Goal: Information Seeking & Learning: Learn about a topic

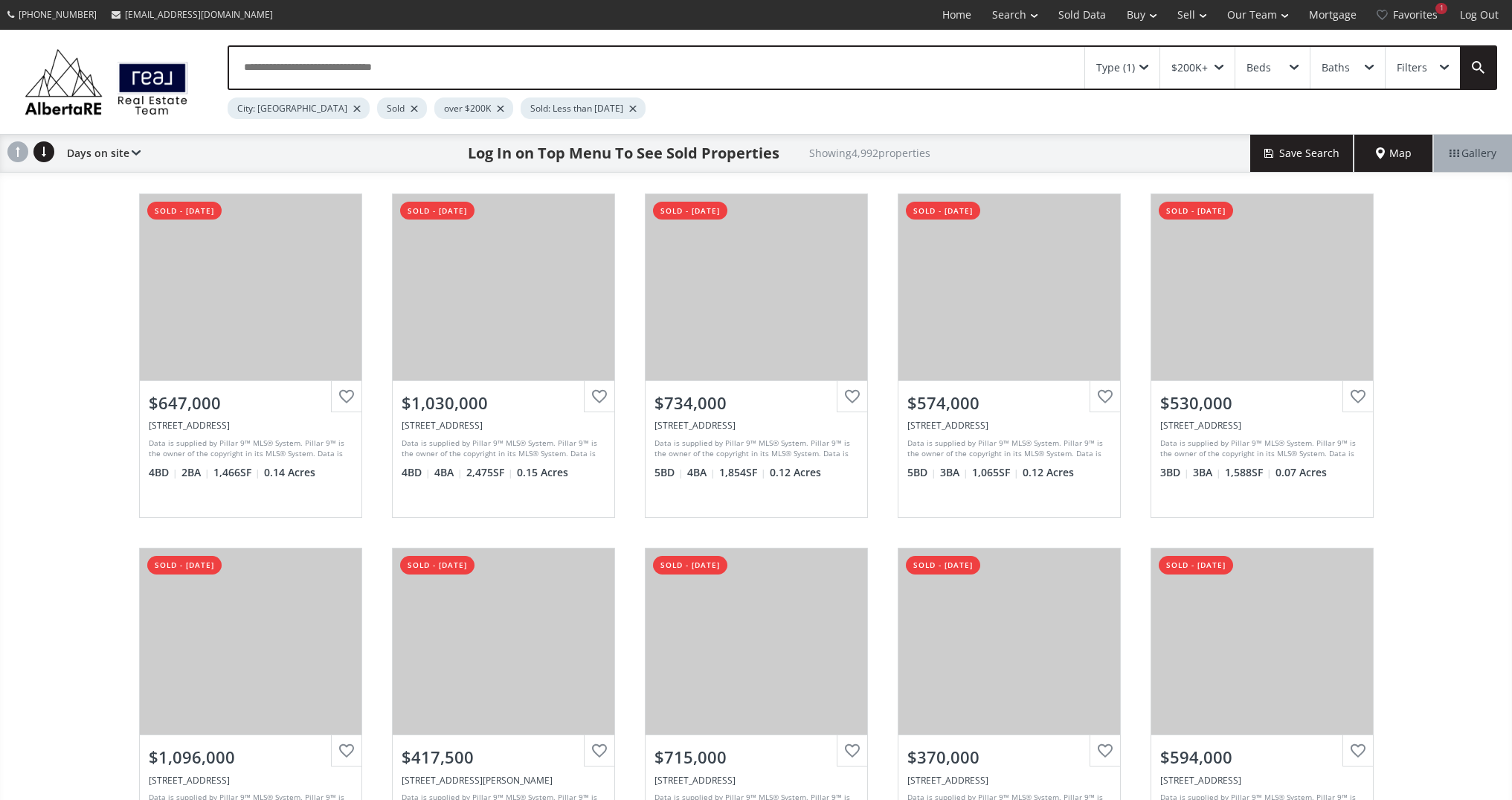
click at [396, 73] on input "text" at bounding box center [657, 68] width 855 height 41
type input "**********"
click at [529, 109] on div at bounding box center [533, 108] width 8 height 6
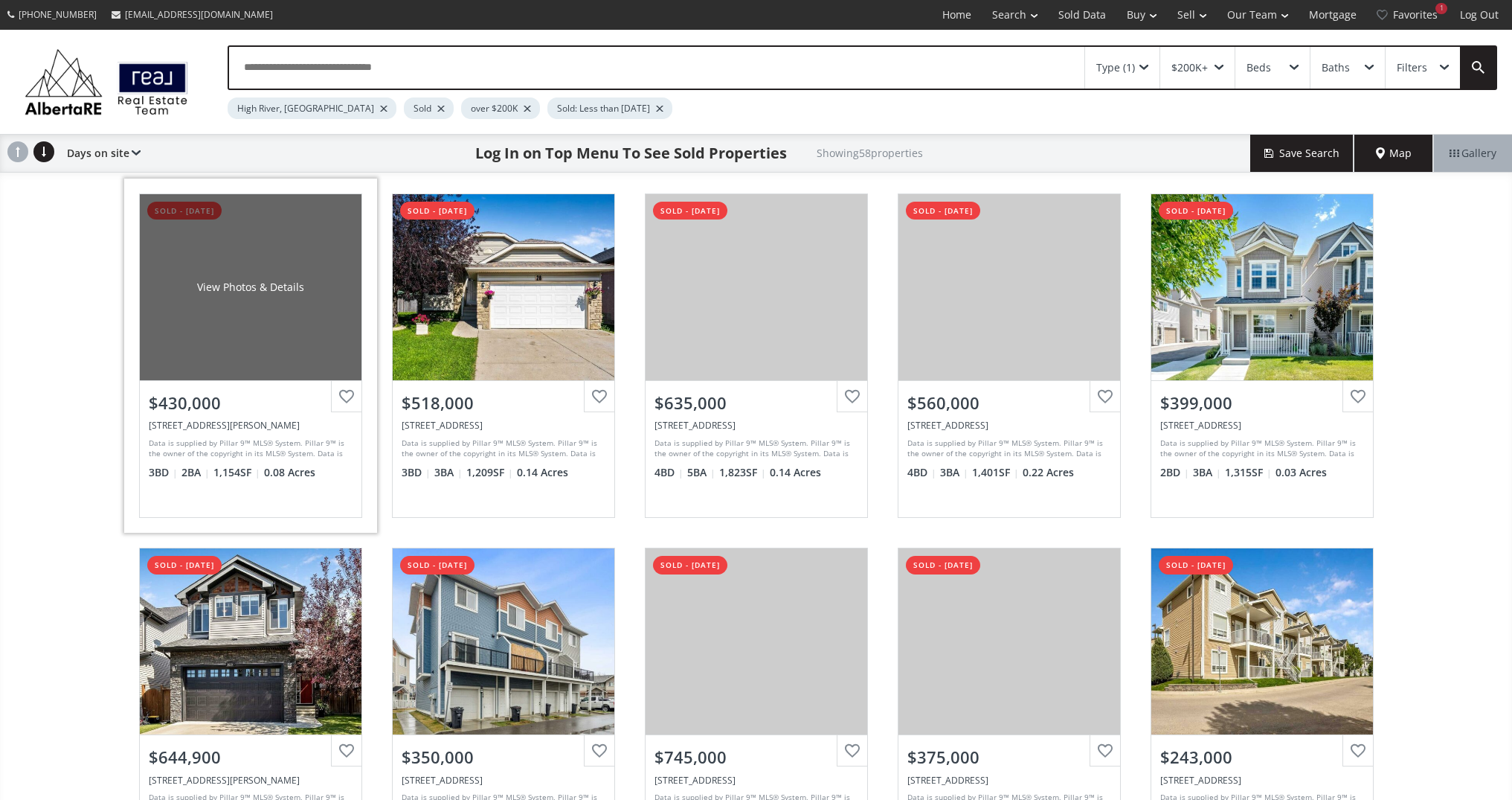
click at [268, 343] on div "View Photos & Details" at bounding box center [250, 286] width 221 height 186
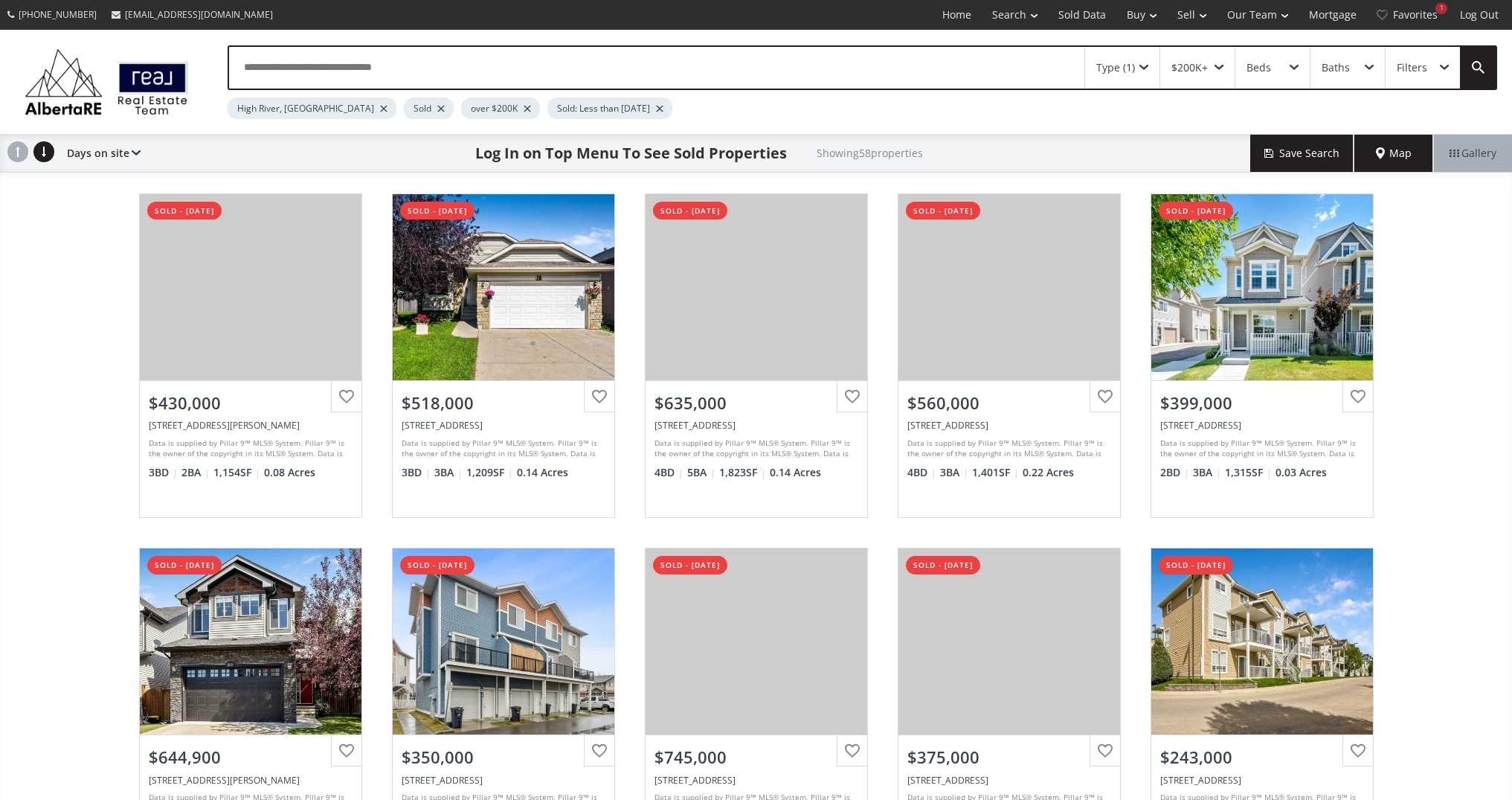
click at [424, 61] on input "text" at bounding box center [657, 68] width 855 height 41
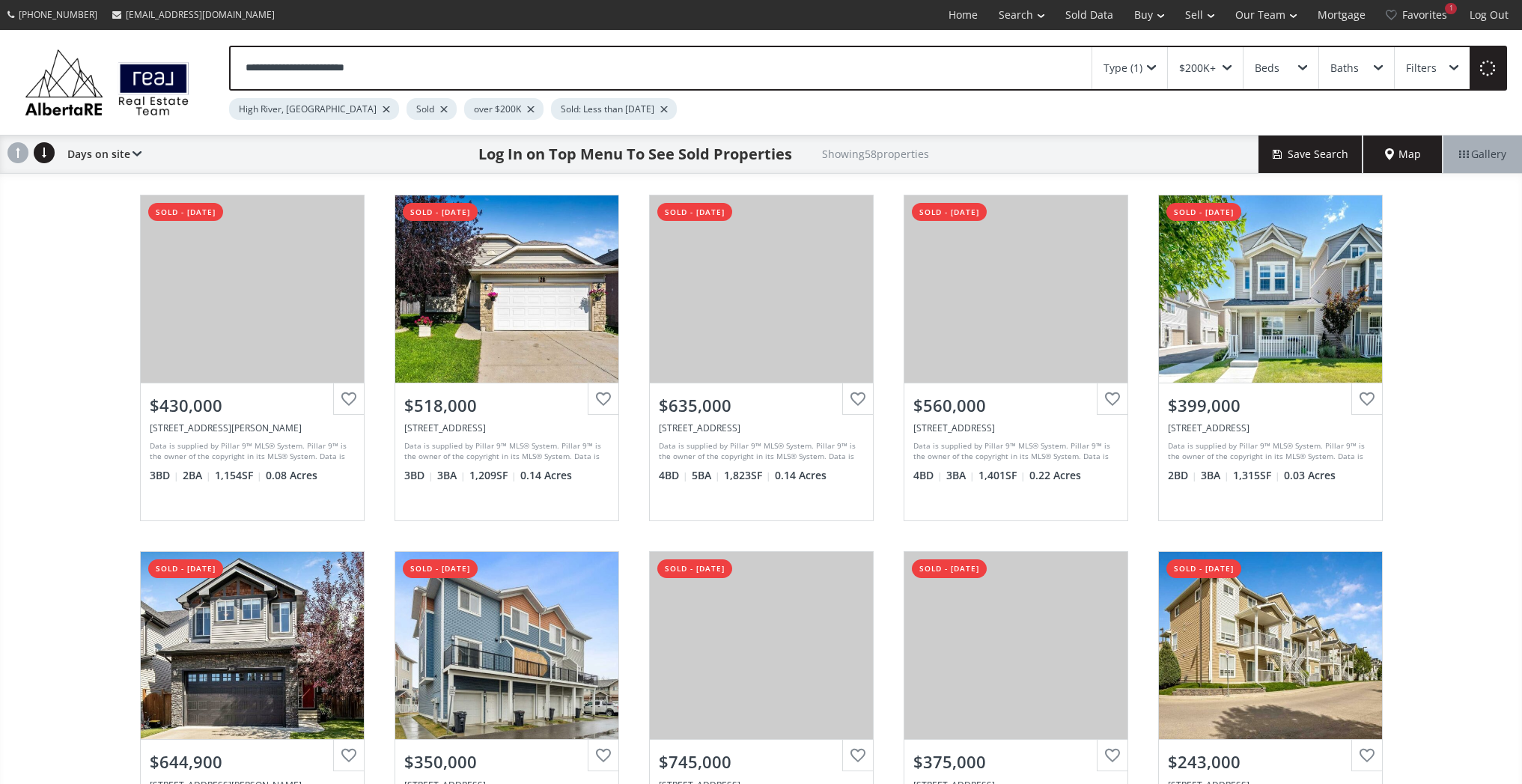
type input "**********"
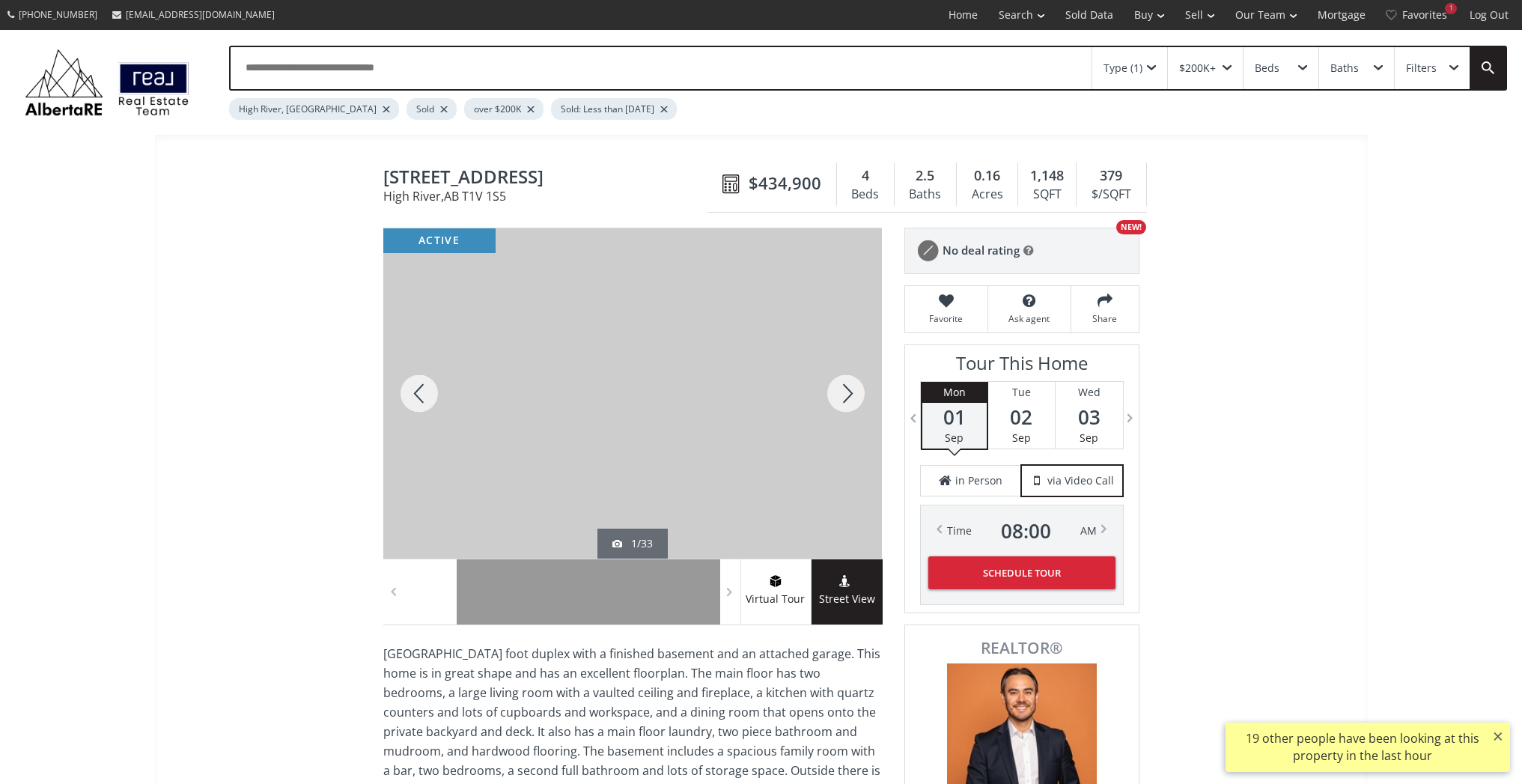
click at [845, 392] on div at bounding box center [846, 393] width 72 height 330
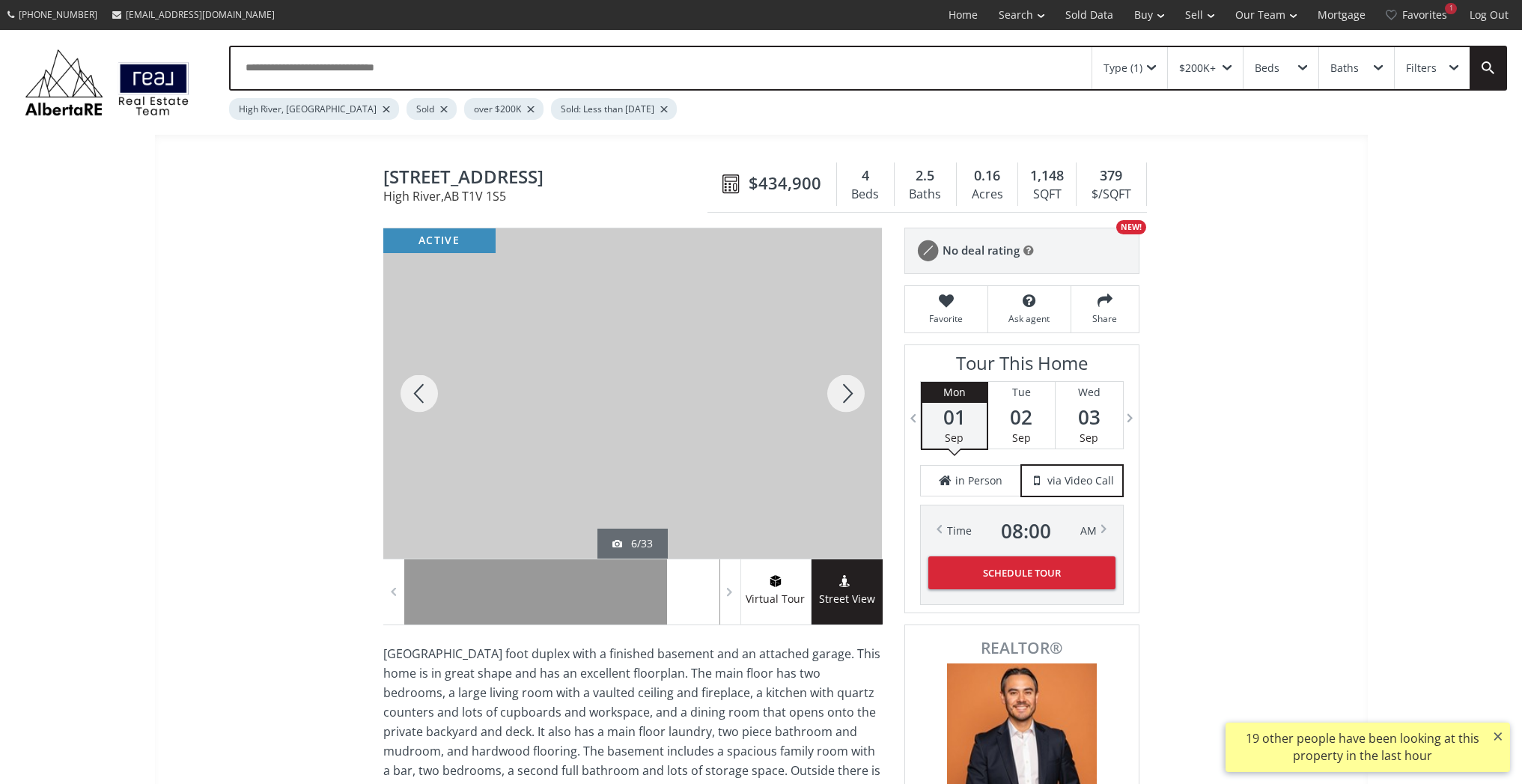
click at [845, 392] on div at bounding box center [846, 393] width 72 height 330
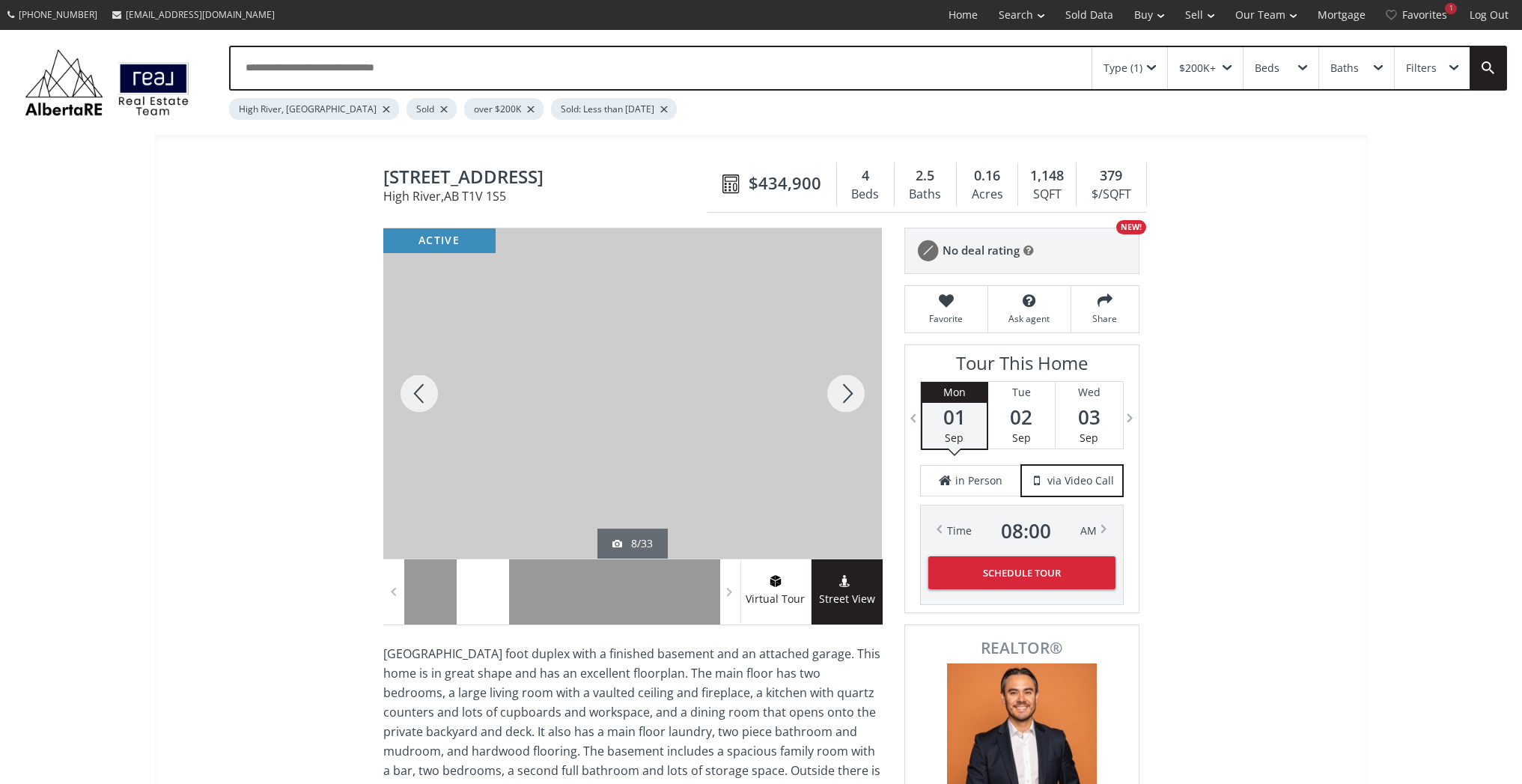
click at [846, 392] on div at bounding box center [846, 393] width 72 height 330
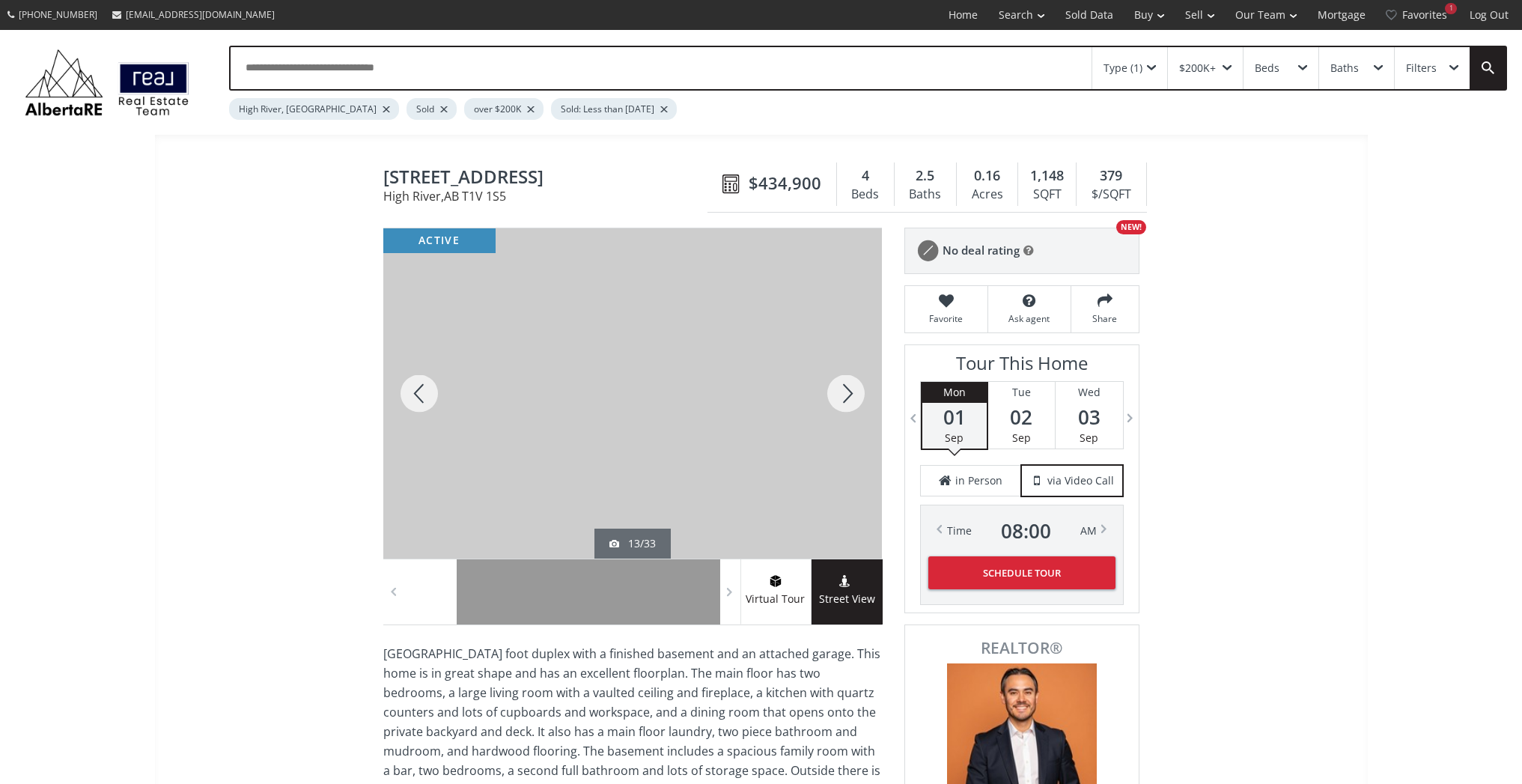
click at [846, 392] on div at bounding box center [846, 393] width 72 height 330
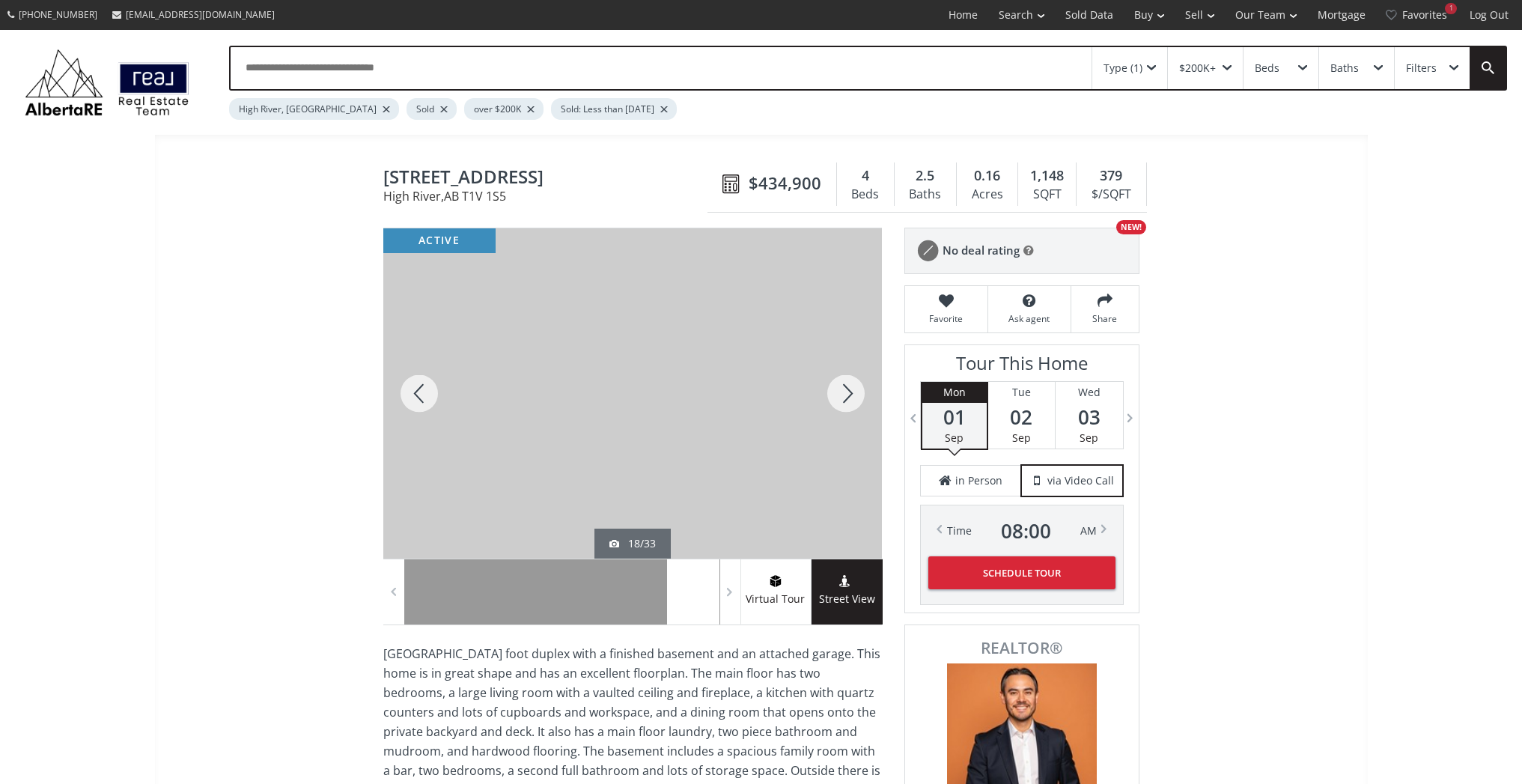
click at [846, 392] on div at bounding box center [846, 393] width 72 height 330
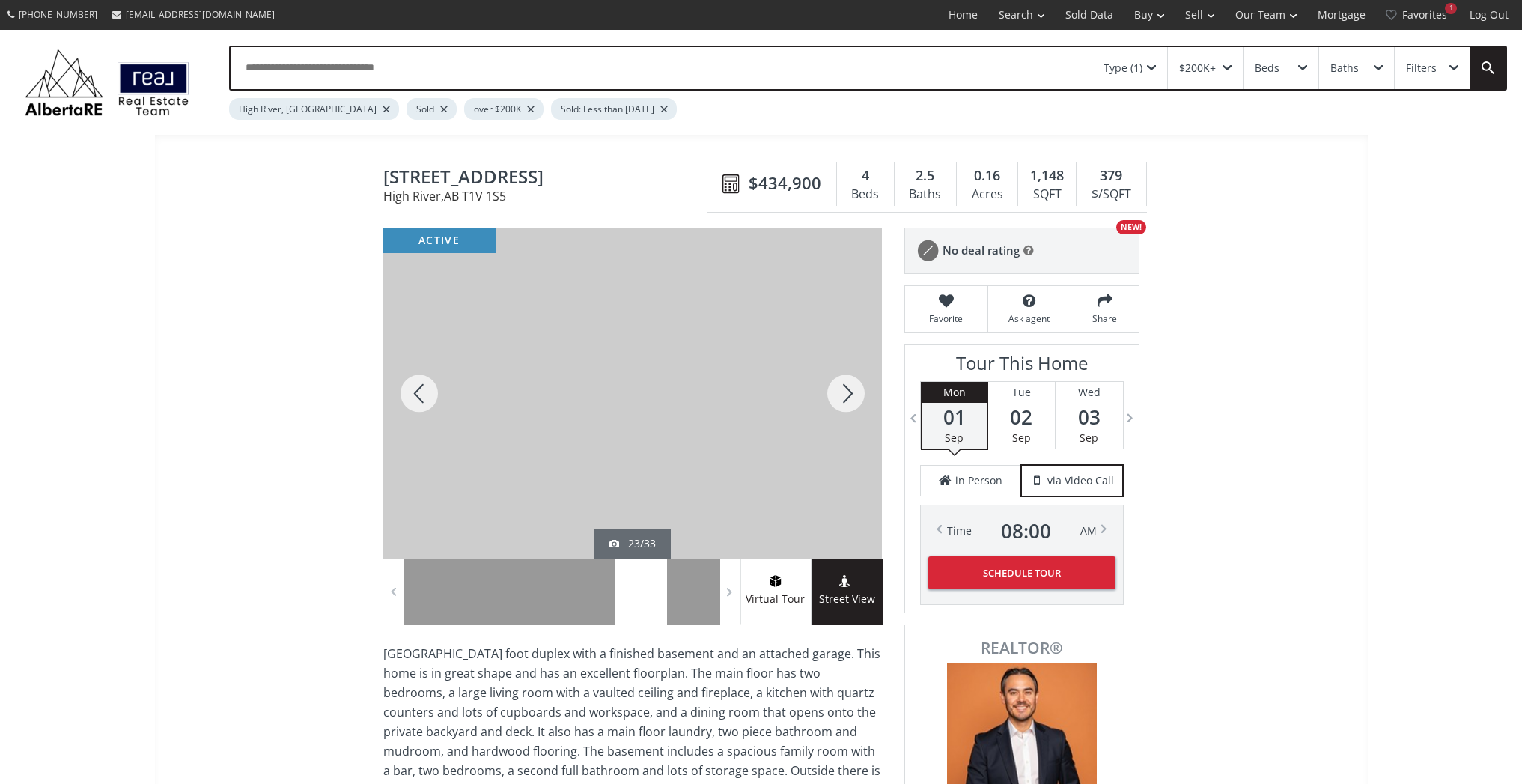
click at [846, 392] on div at bounding box center [846, 393] width 72 height 330
